Goal: Navigation & Orientation: Find specific page/section

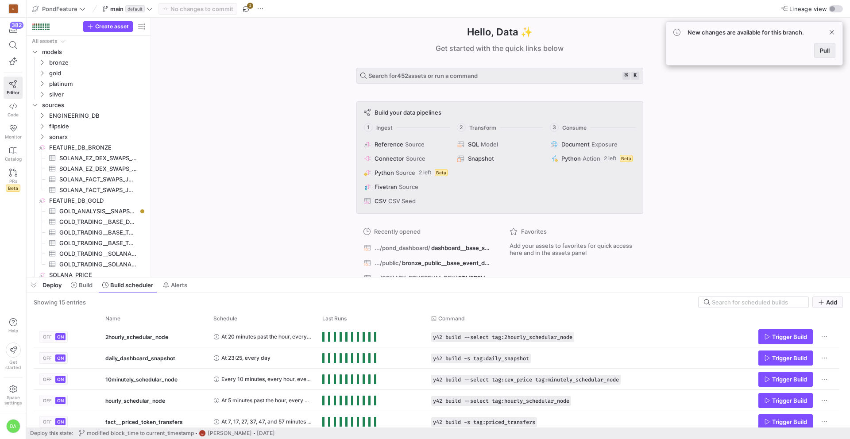
click at [826, 50] on span "Pull" at bounding box center [825, 50] width 10 height 7
drag, startPoint x: 209, startPoint y: 279, endPoint x: 231, endPoint y: -16, distance: 296.0
click at [231, 0] on html "C 382 Editor Code Monitor Catalog PRs Beta Help Get started Space settings DA P…" at bounding box center [425, 219] width 850 height 439
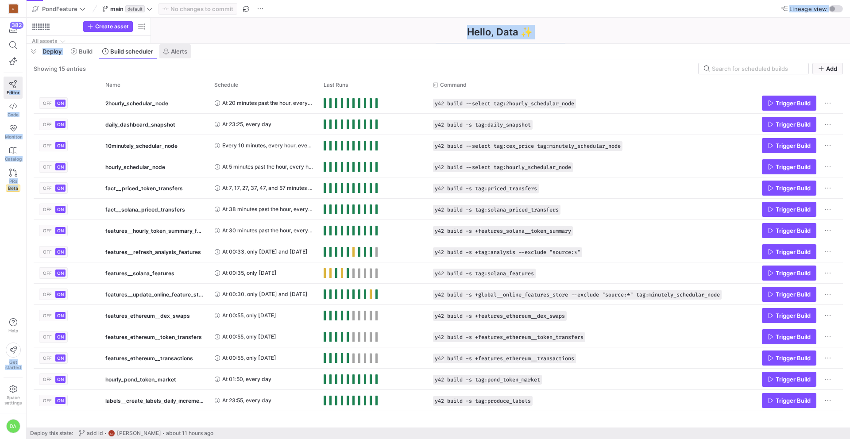
drag, startPoint x: 289, startPoint y: 175, endPoint x: 184, endPoint y: 3, distance: 201.4
click at [271, 0] on html "C 382 Editor Code Monitor Catalog PRs Beta Help Get started Space settings DA P…" at bounding box center [425, 219] width 850 height 439
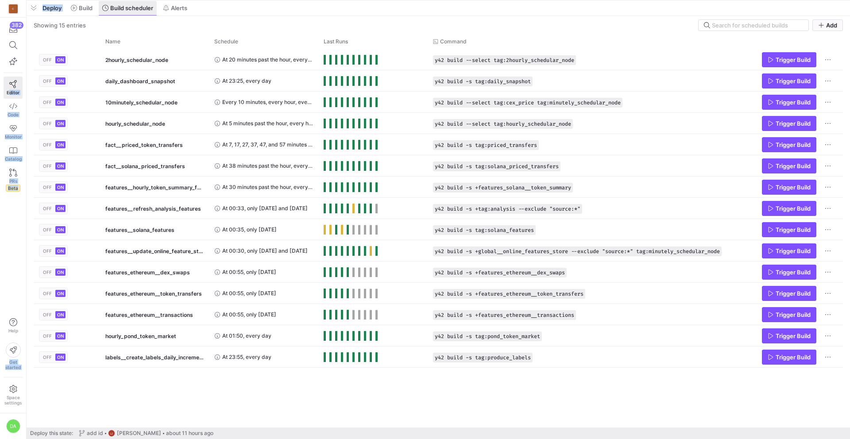
click at [181, 6] on span "Alerts" at bounding box center [179, 7] width 16 height 7
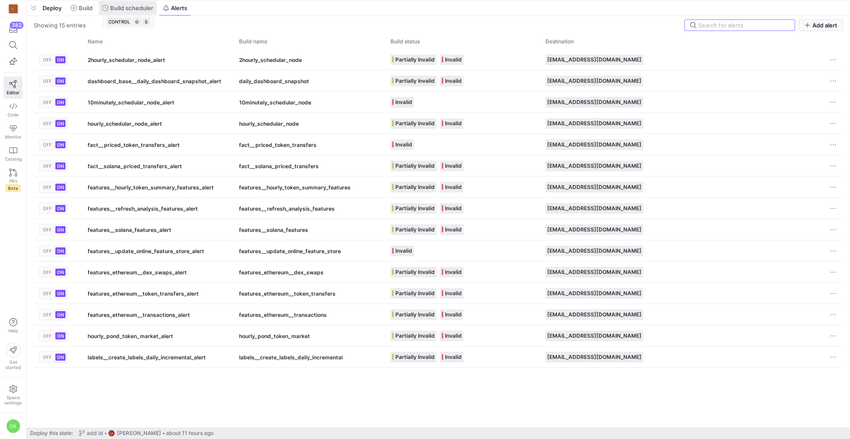
click at [135, 11] on span "Build scheduler" at bounding box center [131, 7] width 43 height 7
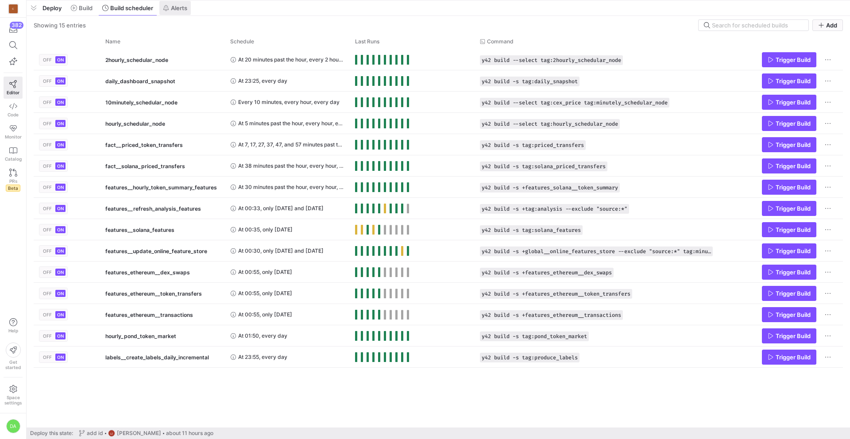
click at [180, 4] on button "Alerts" at bounding box center [175, 7] width 32 height 15
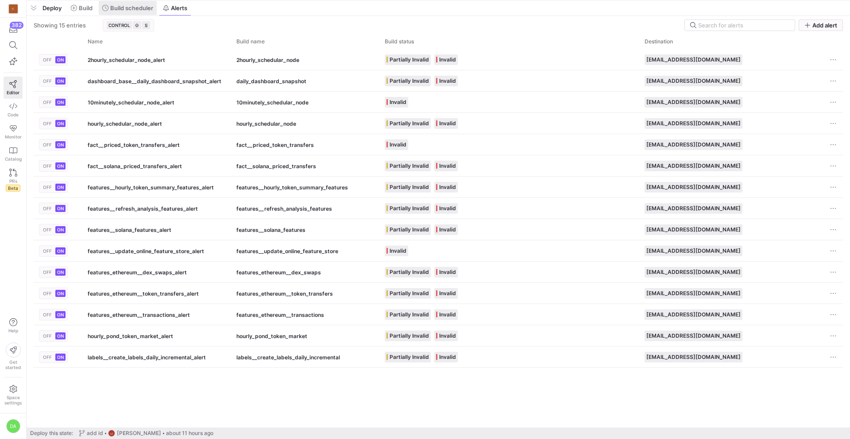
click at [141, 10] on span "Build scheduler" at bounding box center [131, 7] width 43 height 7
